Goal: Transaction & Acquisition: Purchase product/service

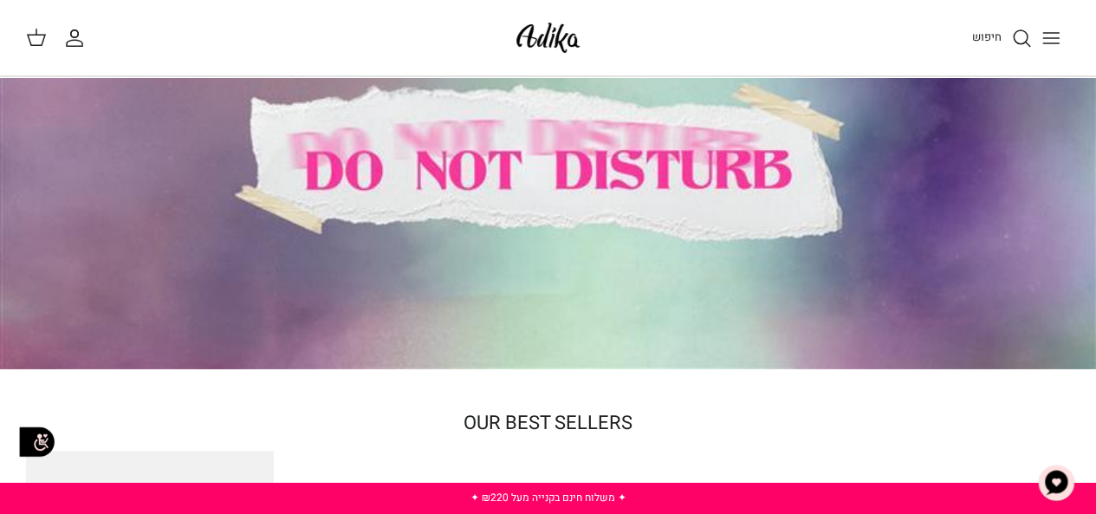
scroll to position [106, 0]
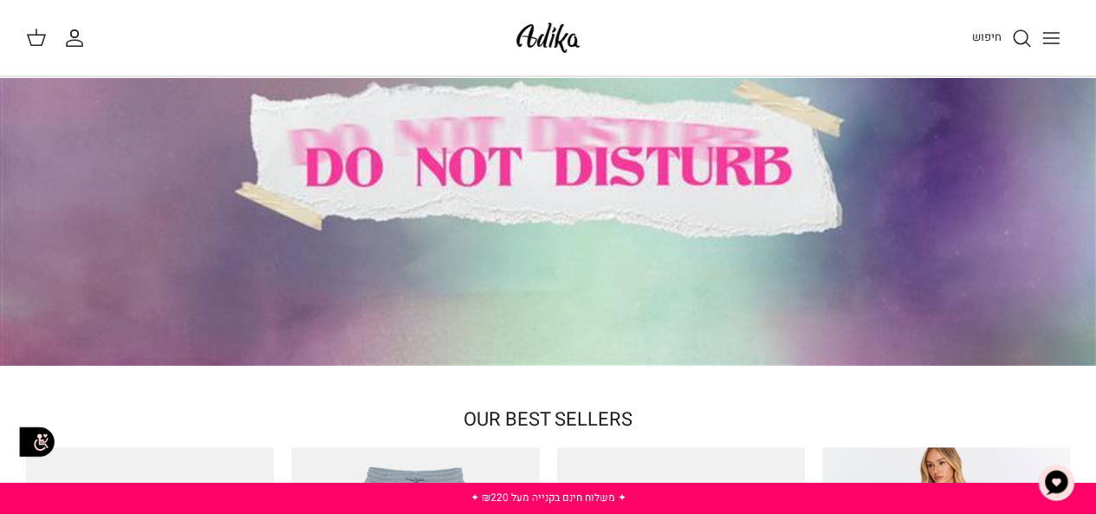
click at [1057, 36] on icon "Toggle menu" at bounding box center [1050, 38] width 21 height 21
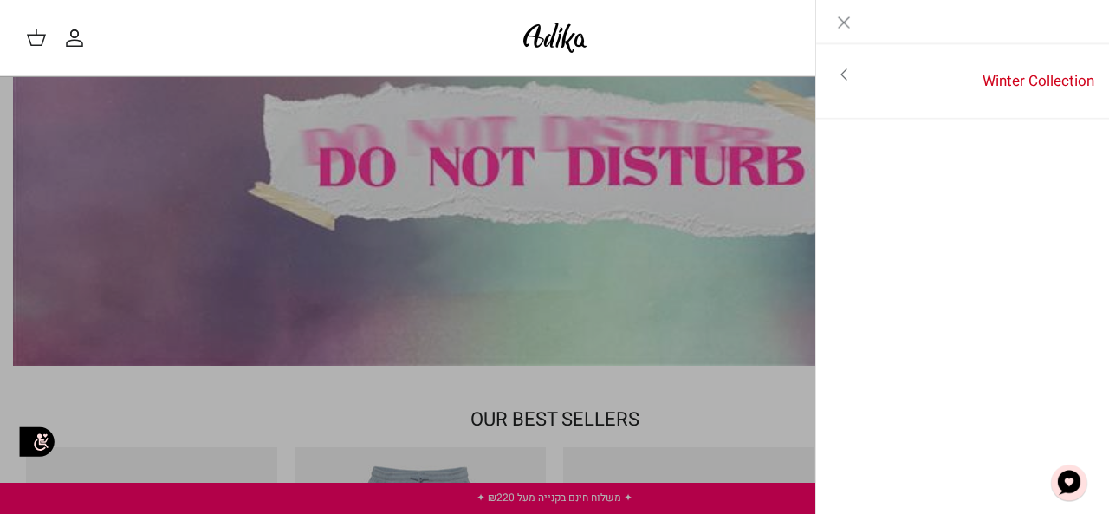
click at [835, 29] on icon "Close" at bounding box center [843, 22] width 21 height 21
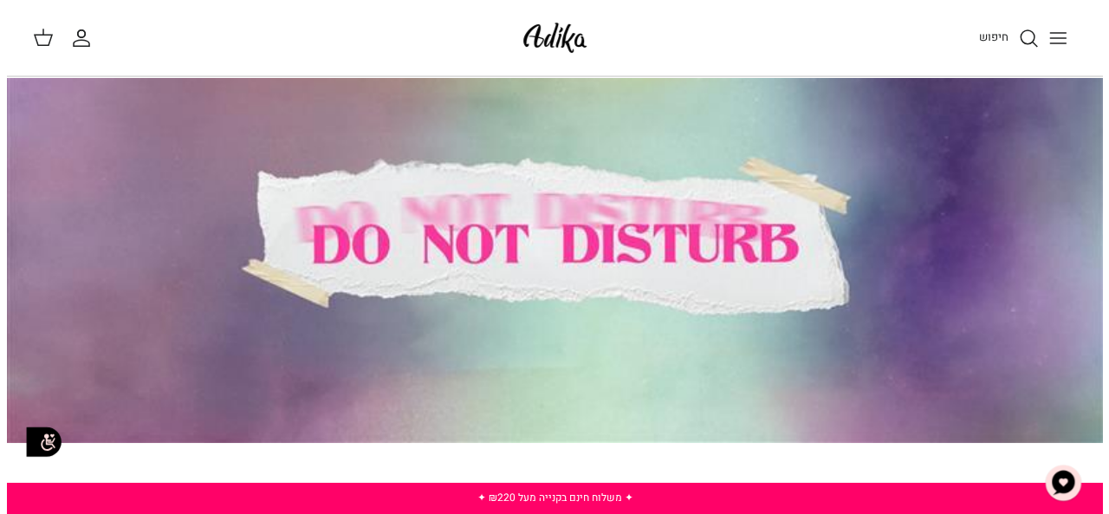
scroll to position [0, 0]
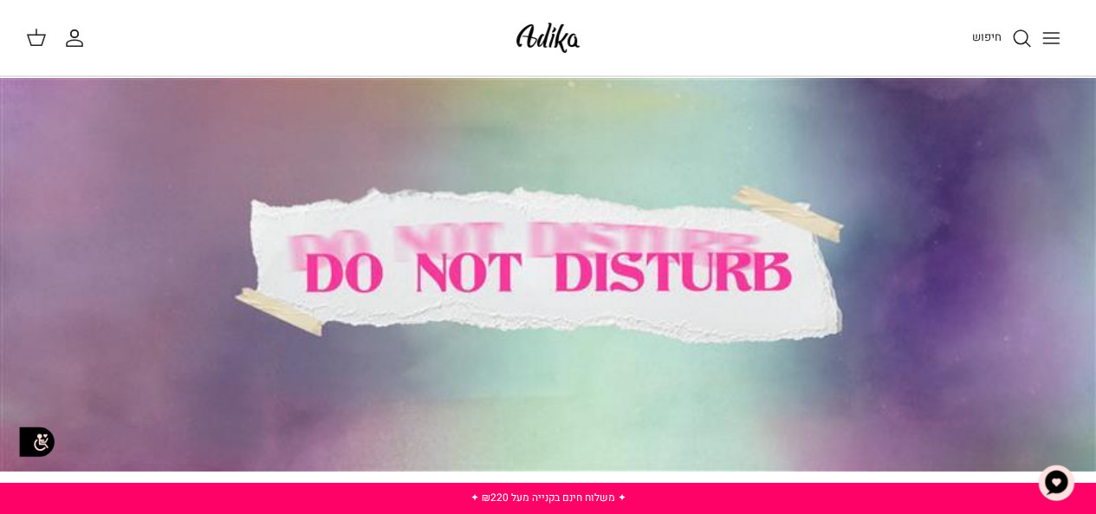
click at [982, 30] on span "חיפוש" at bounding box center [986, 37] width 29 height 16
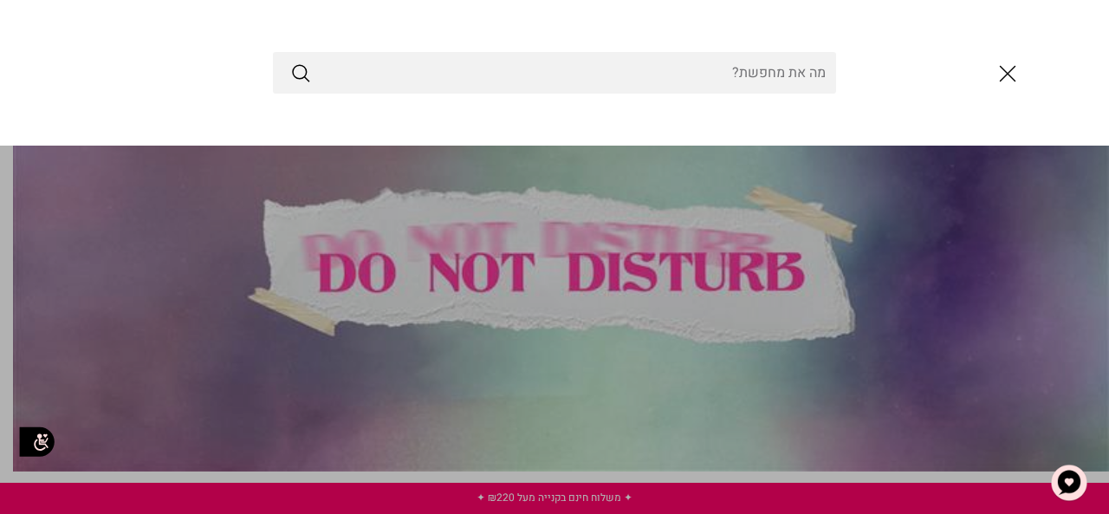
click at [753, 74] on input "Search Store" at bounding box center [554, 73] width 563 height 42
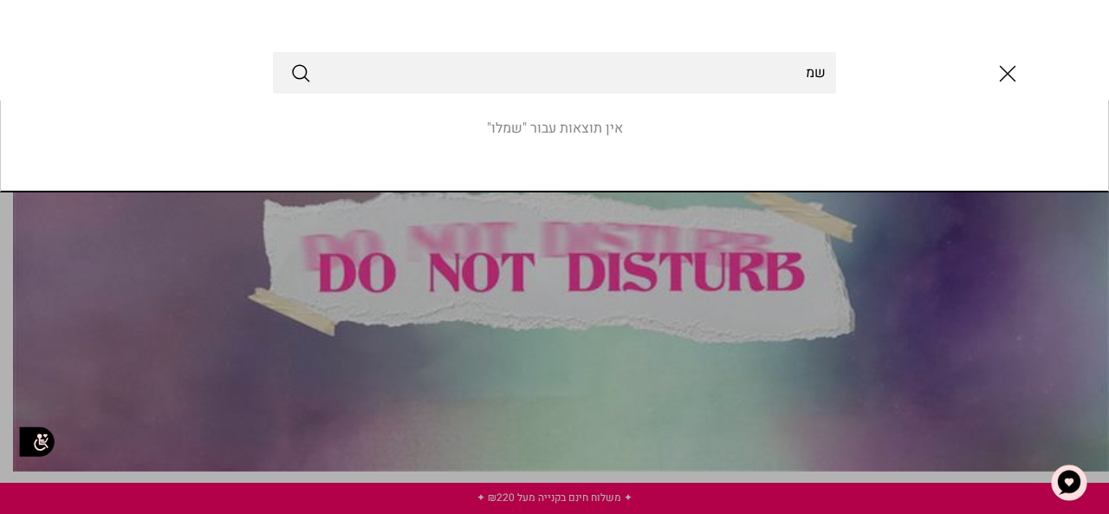
type input "ש"
type input "נ"
type input "שמלות לנערות"
click at [290, 62] on button "Submit" at bounding box center [300, 73] width 21 height 23
